Goal: Transaction & Acquisition: Subscribe to service/newsletter

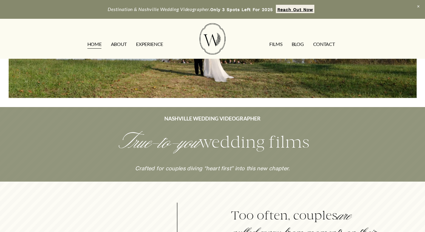
scroll to position [70, 0]
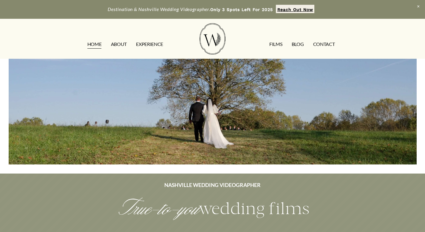
click at [273, 44] on link "FILMS" at bounding box center [275, 45] width 13 height 10
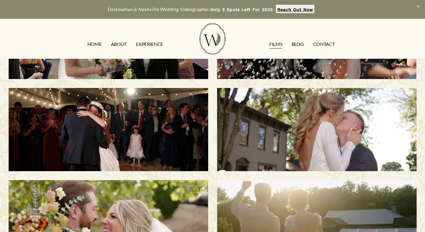
scroll to position [77, 0]
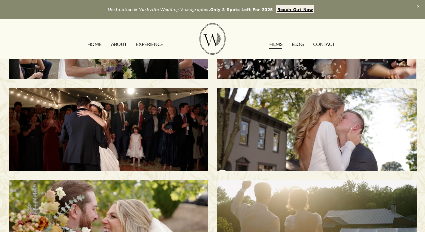
click at [384, 143] on div "Bailee & Matthew | Milton, KY" at bounding box center [317, 129] width 200 height 83
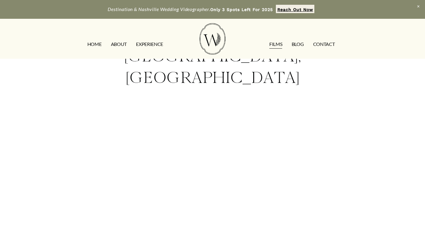
scroll to position [56, 0]
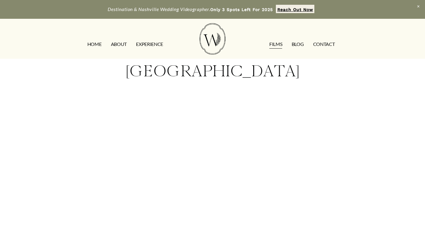
click at [329, 46] on link "CONTACT" at bounding box center [324, 45] width 22 height 10
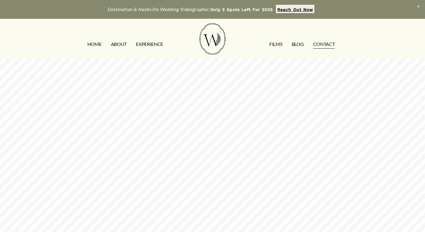
scroll to position [296, 0]
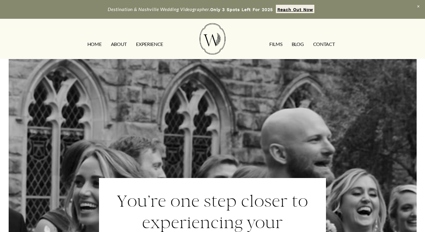
click at [321, 44] on link "CONTACT" at bounding box center [324, 45] width 22 height 10
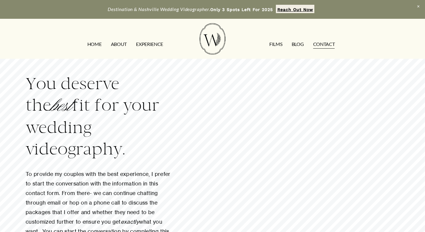
click at [121, 41] on link "ABOUT" at bounding box center [119, 45] width 16 height 10
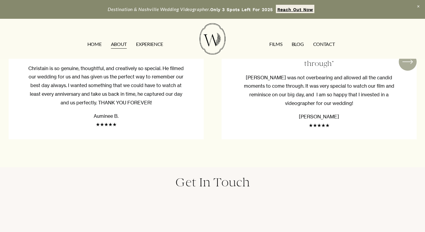
scroll to position [1077, 0]
